Goal: Contribute content

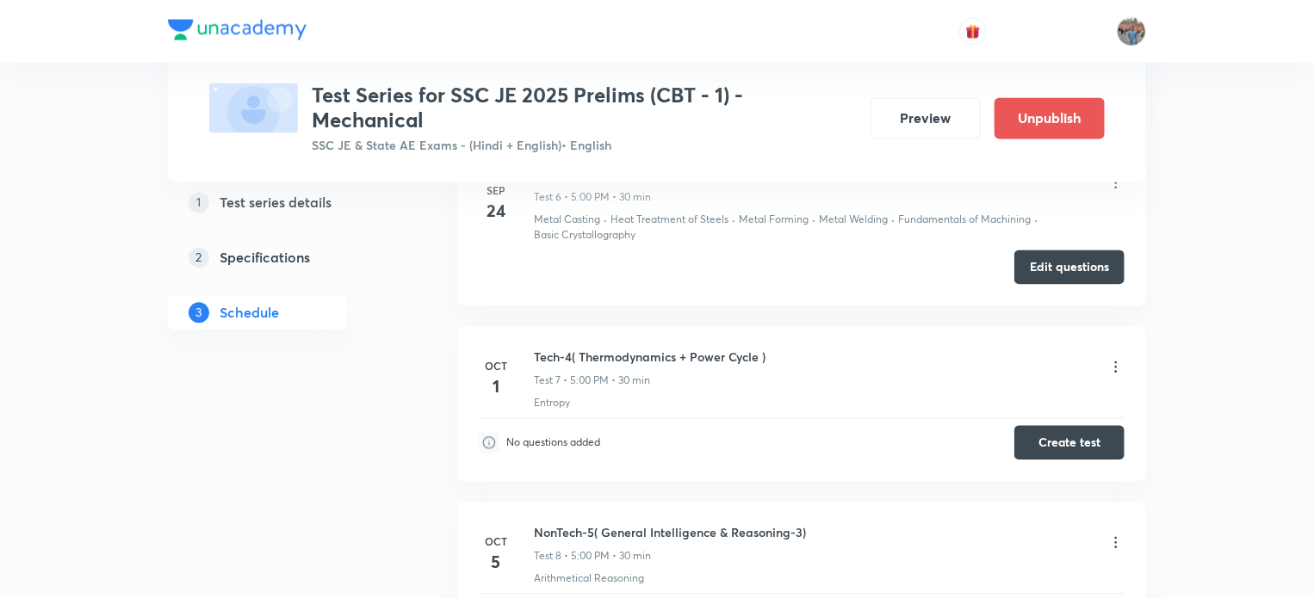
scroll to position [1779, 0]
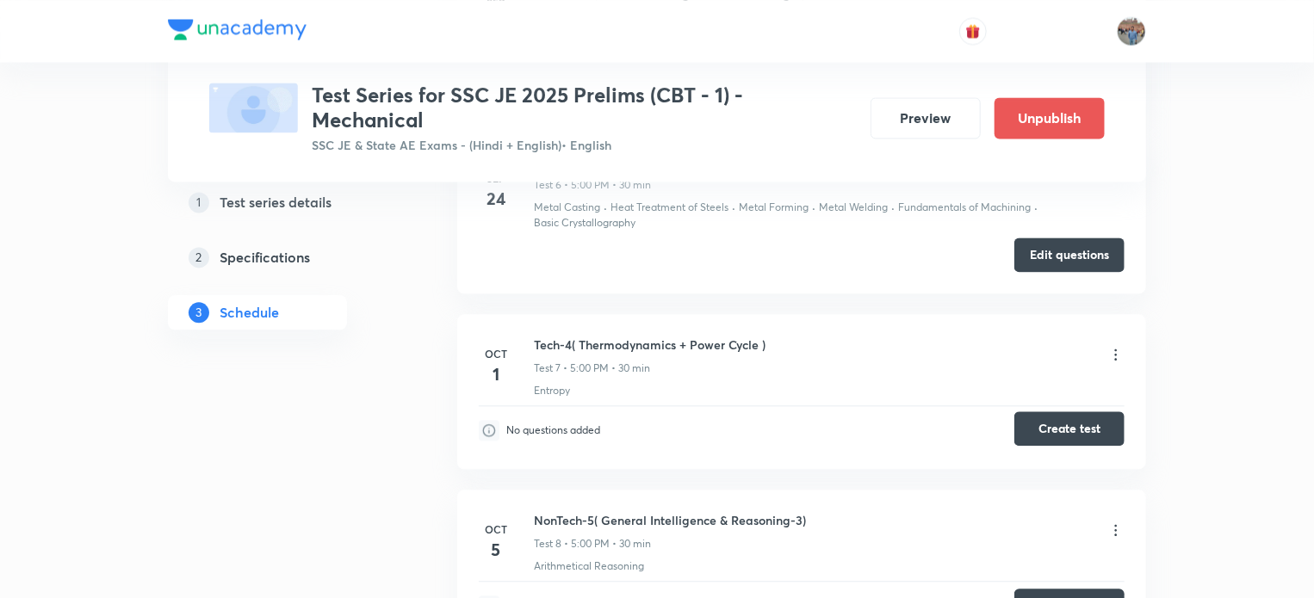
click at [1054, 430] on button "Create test" at bounding box center [1069, 429] width 110 height 34
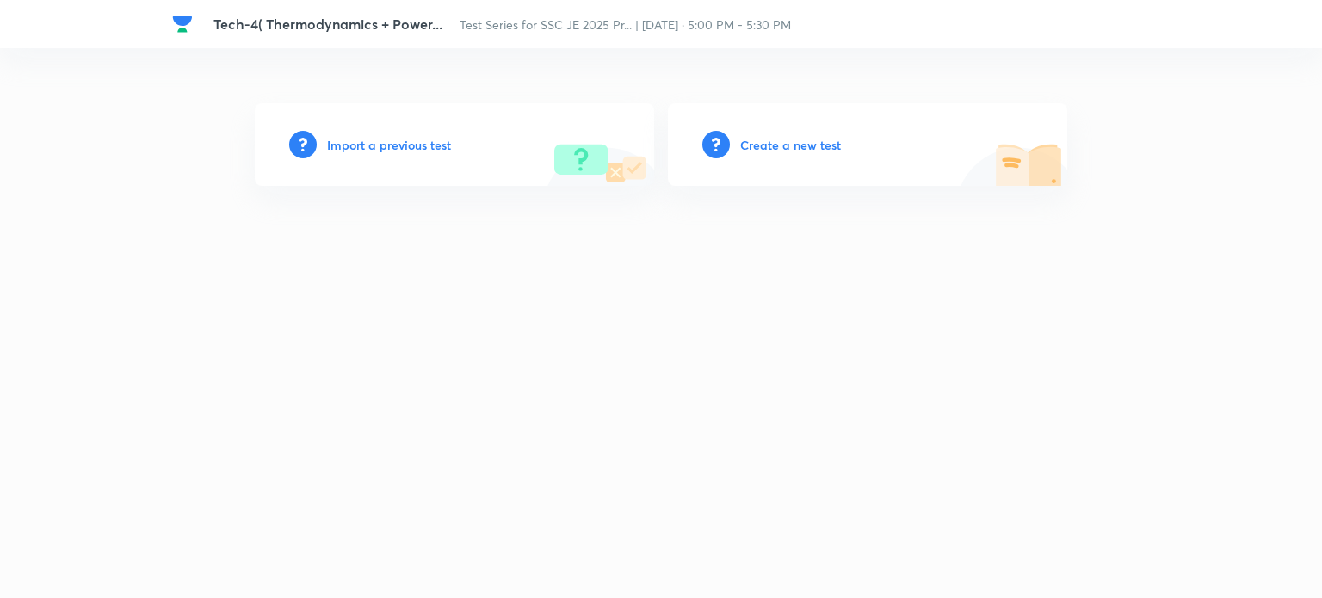
click at [761, 151] on h6 "Create a new test" at bounding box center [790, 145] width 101 height 18
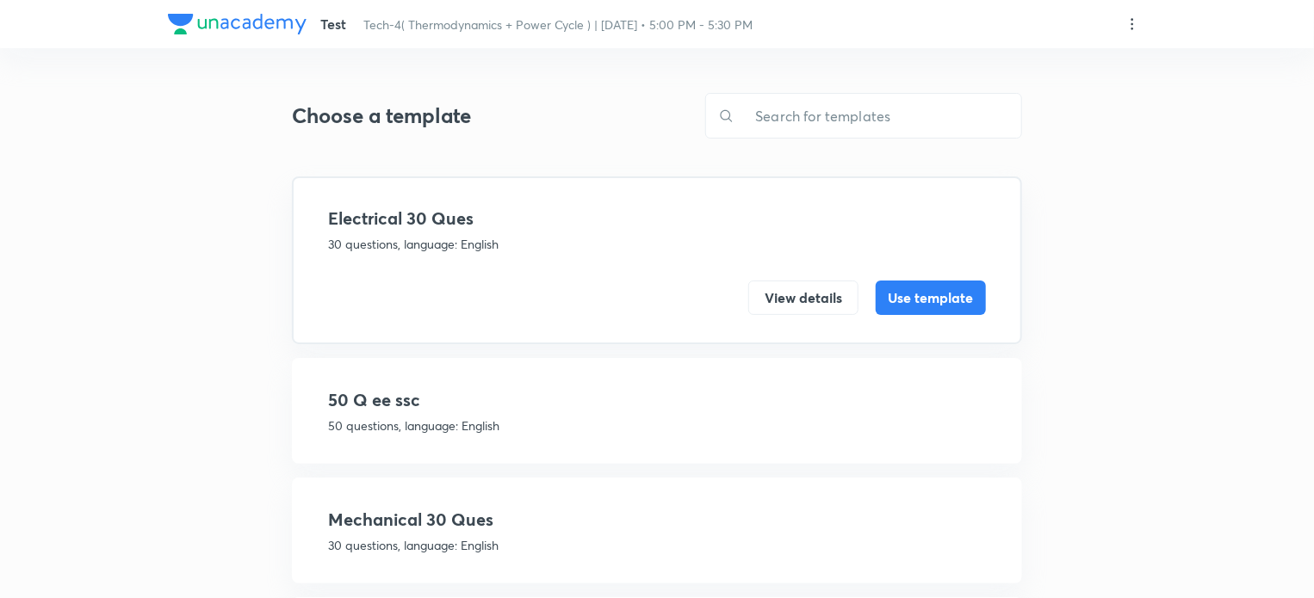
scroll to position [384, 0]
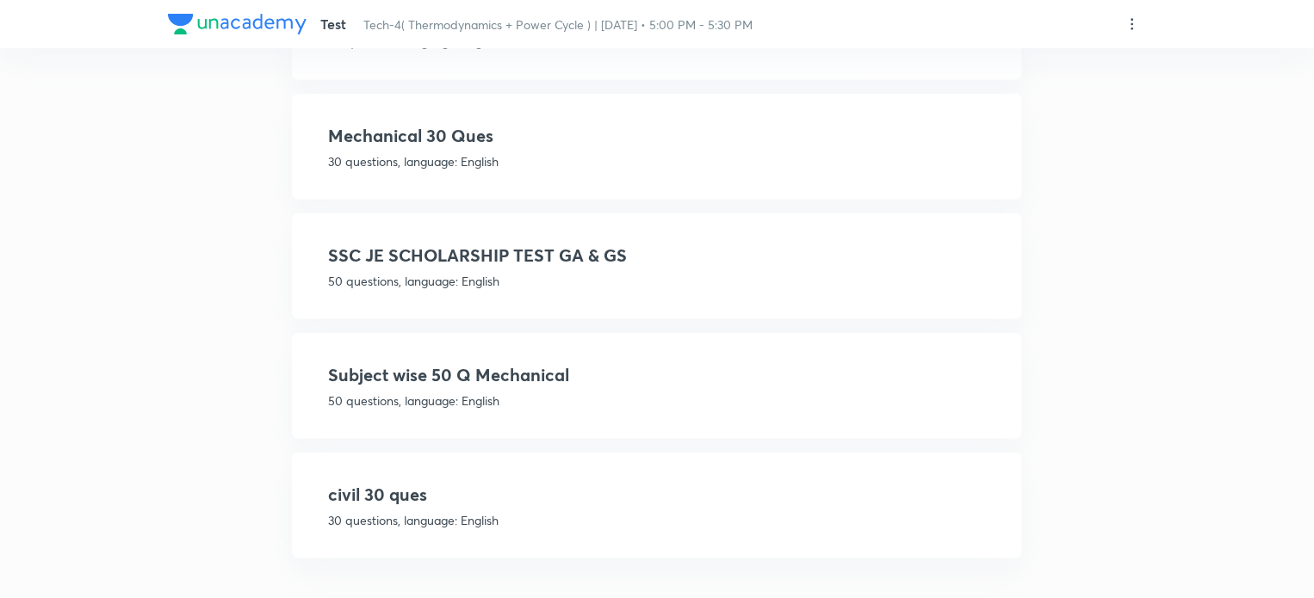
click at [424, 392] on p "50 questions, language: English" at bounding box center [657, 401] width 658 height 18
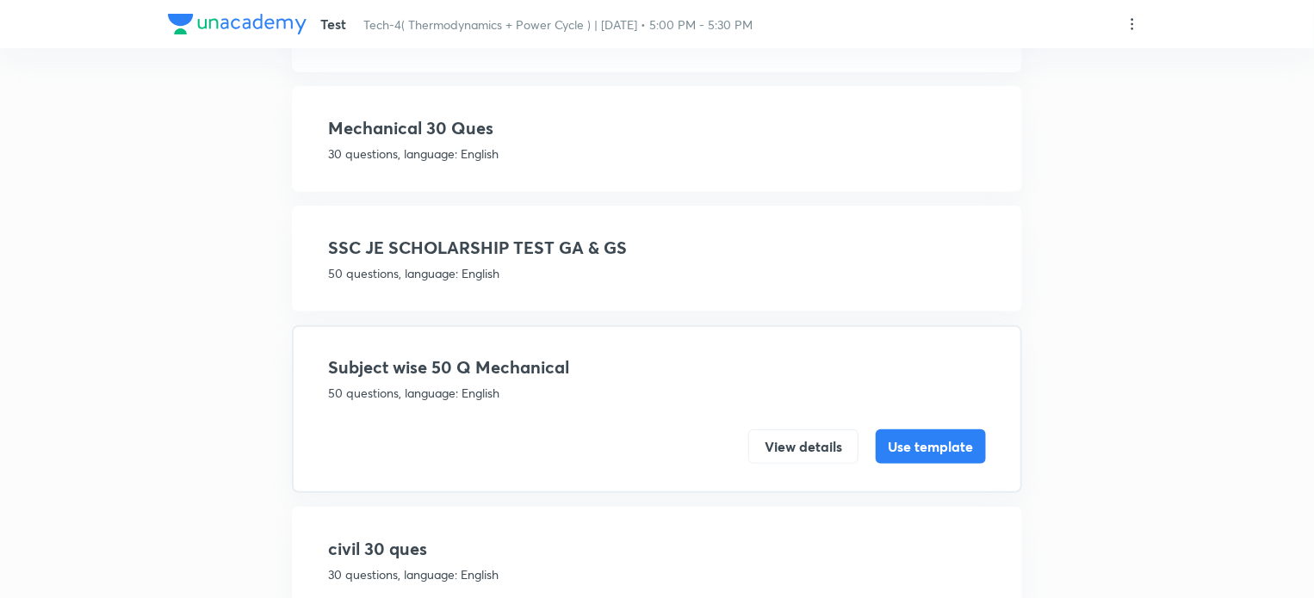
scroll to position [322, 0]
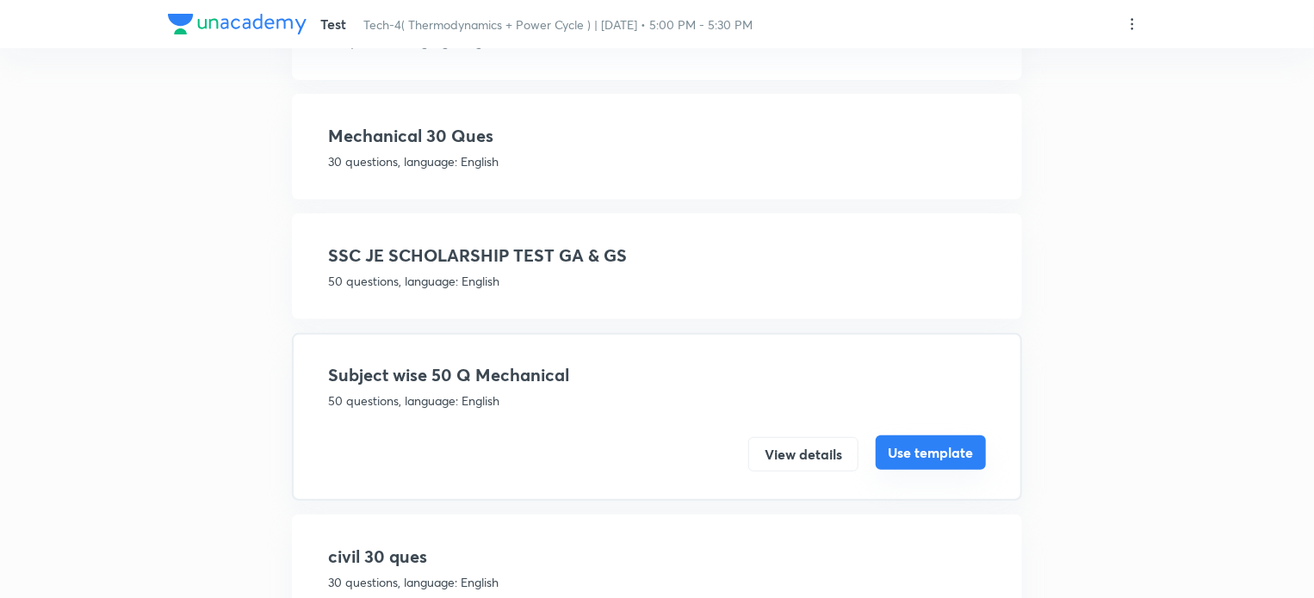
click at [929, 454] on button "Use template" at bounding box center [931, 453] width 110 height 34
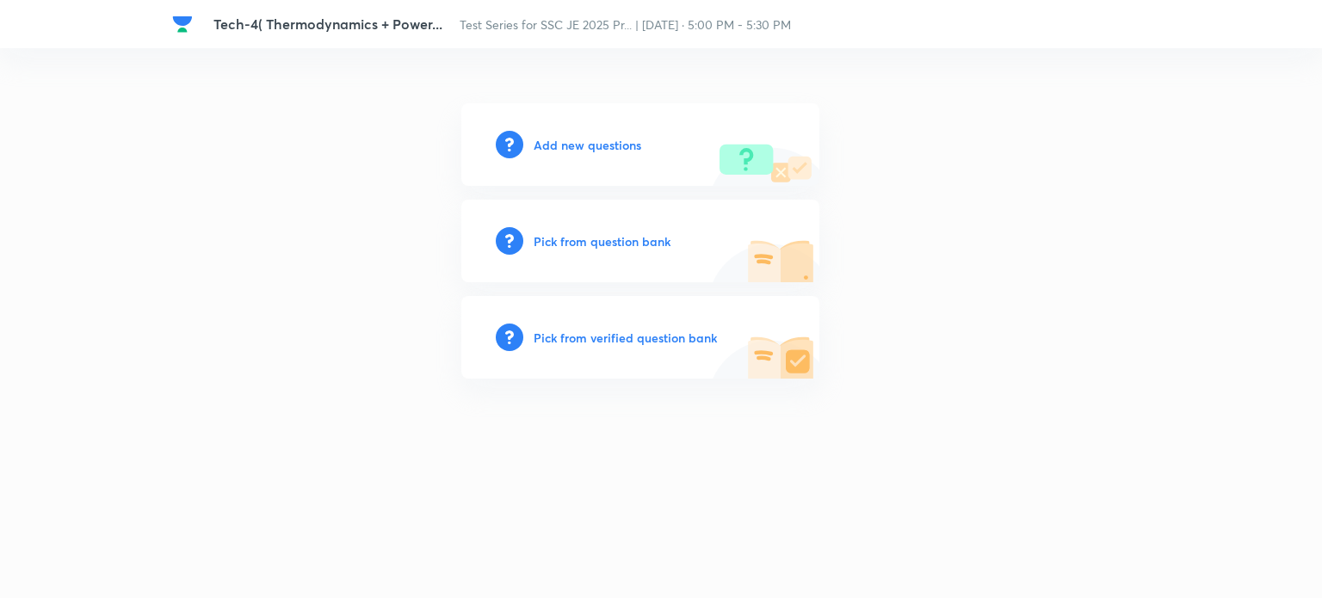
click at [606, 144] on h6 "Add new questions" at bounding box center [588, 145] width 108 height 18
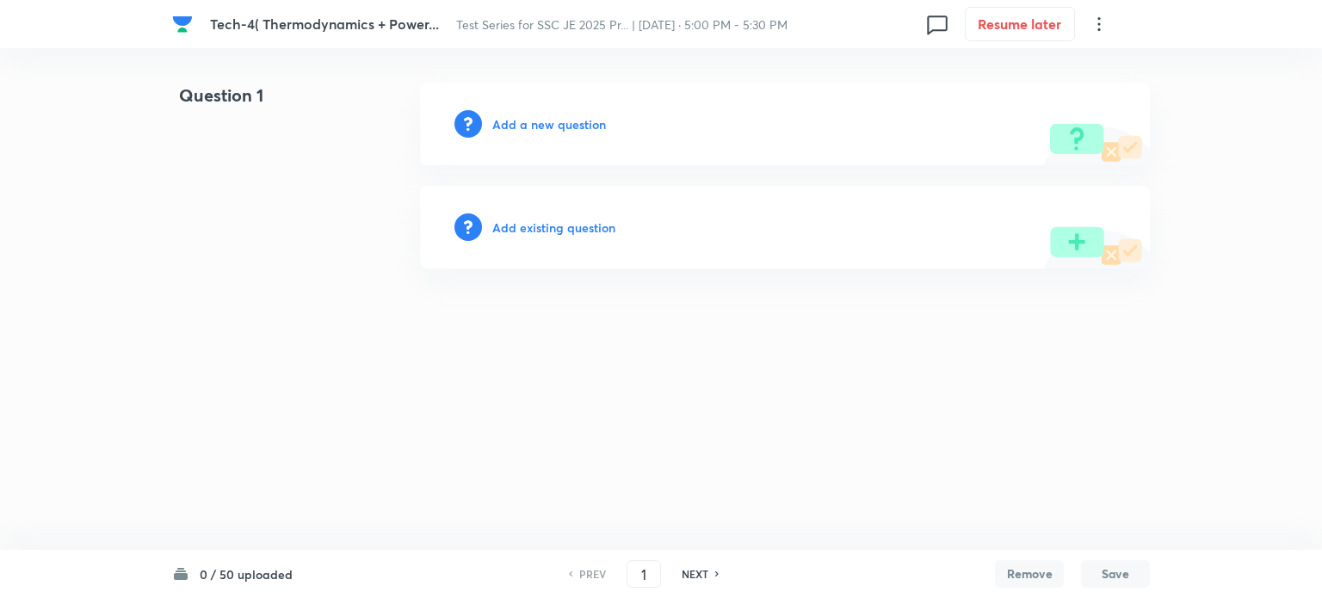
click at [523, 122] on h6 "Add a new question" at bounding box center [549, 124] width 114 height 18
click at [523, 122] on h6 "Choose a question type" at bounding box center [558, 124] width 133 height 18
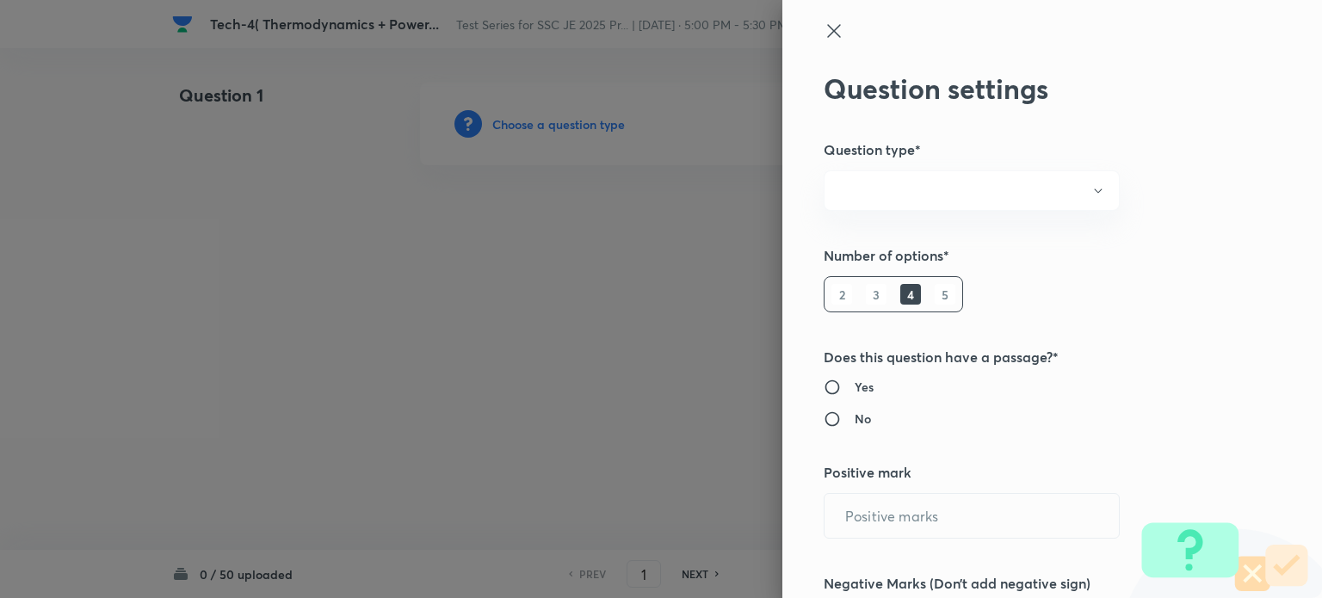
radio input "true"
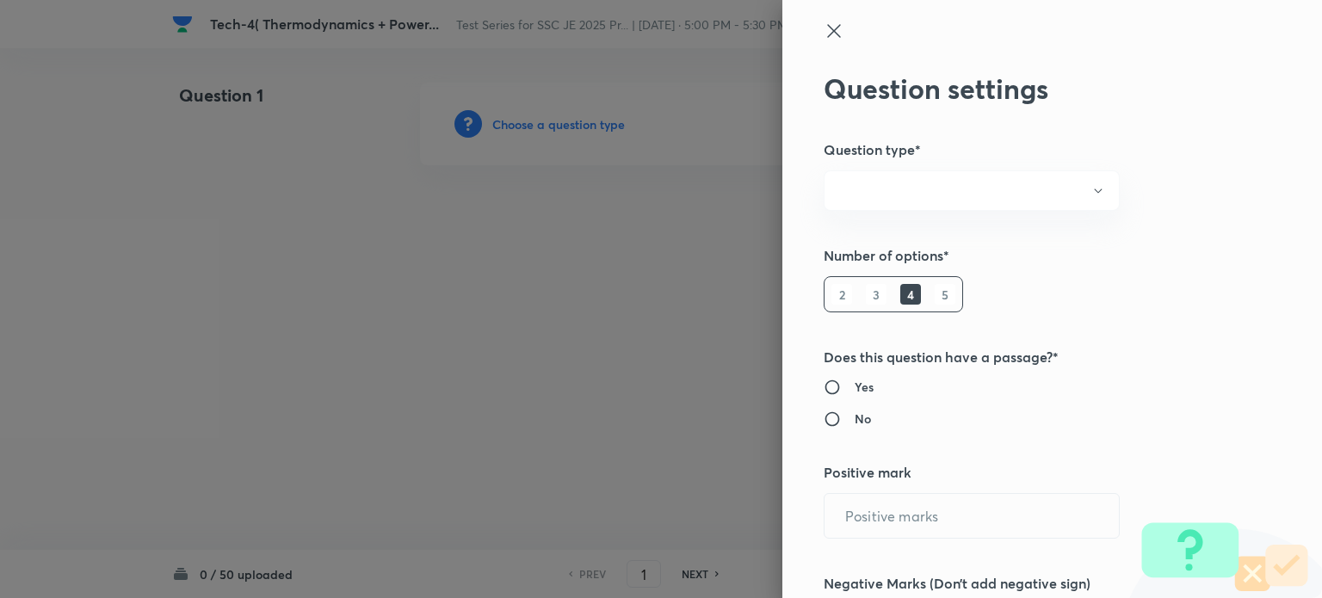
radio input "true"
type input "1"
type input "0"
